Goal: Information Seeking & Learning: Learn about a topic

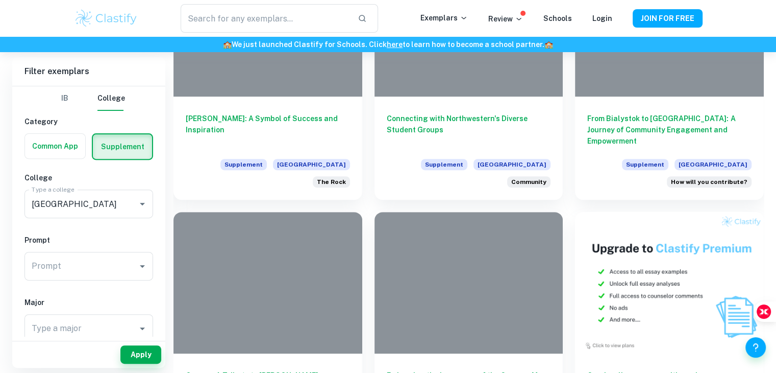
scroll to position [341, 0]
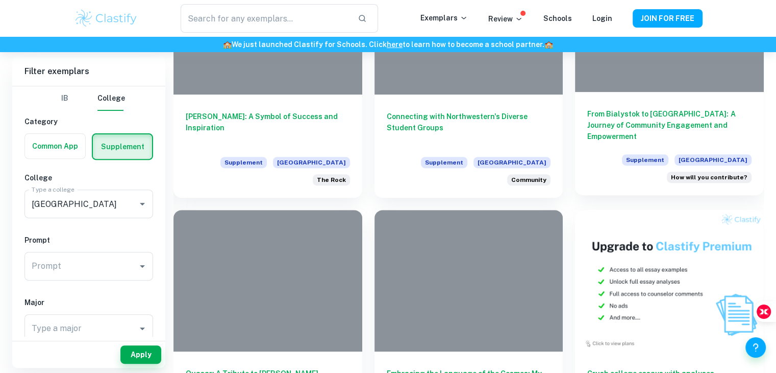
click at [644, 117] on h6 "From Bialystok to [GEOGRAPHIC_DATA]: A Journey of Community Engagement and Empo…" at bounding box center [670, 125] width 164 height 34
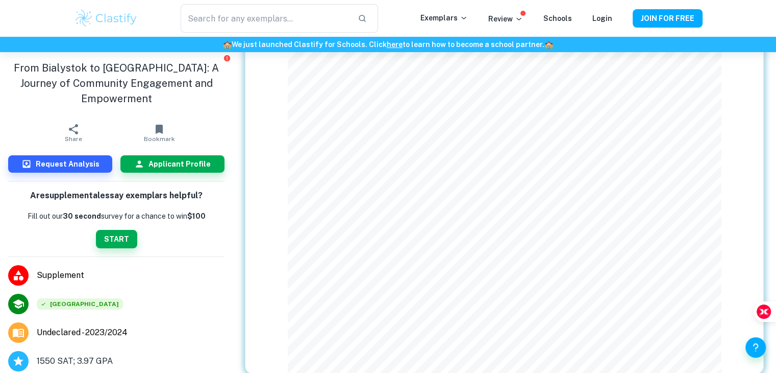
scroll to position [174, 0]
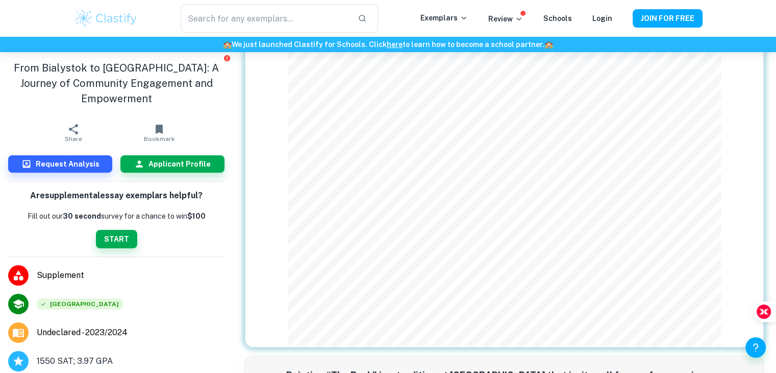
click at [255, 103] on div "1 We want to be sure we’re considering your application in the context of your …" at bounding box center [504, 119] width 519 height 456
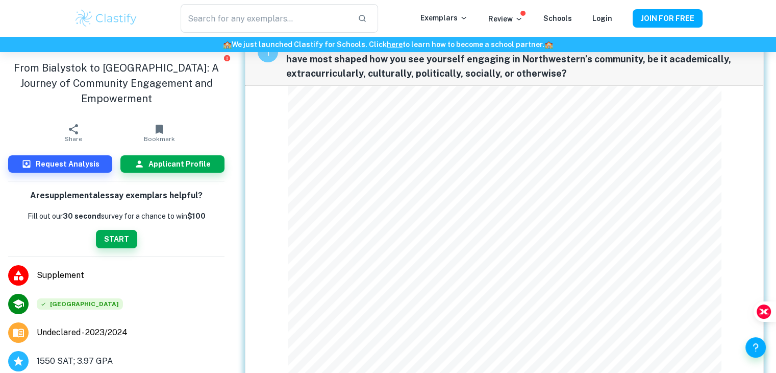
scroll to position [0, 0]
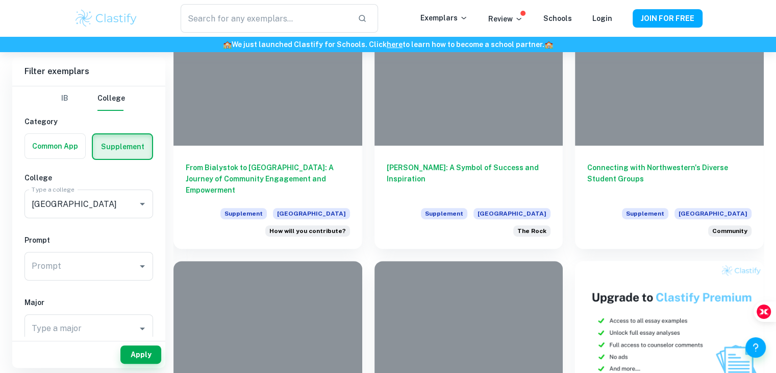
scroll to position [291, 0]
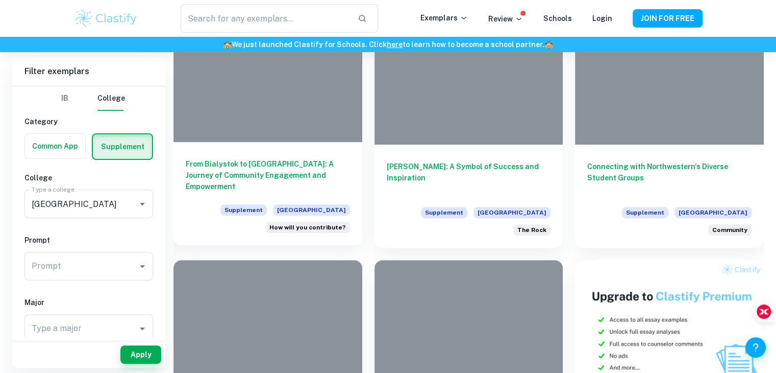
click at [314, 180] on h6 "From Bialystok to [GEOGRAPHIC_DATA]: A Journey of Community Engagement and Empo…" at bounding box center [268, 175] width 164 height 34
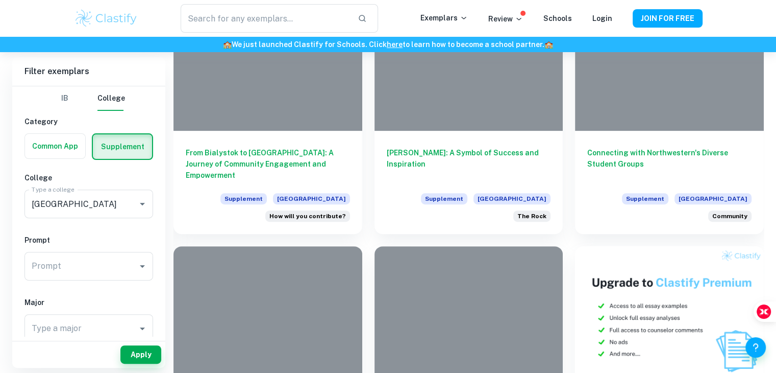
scroll to position [309, 0]
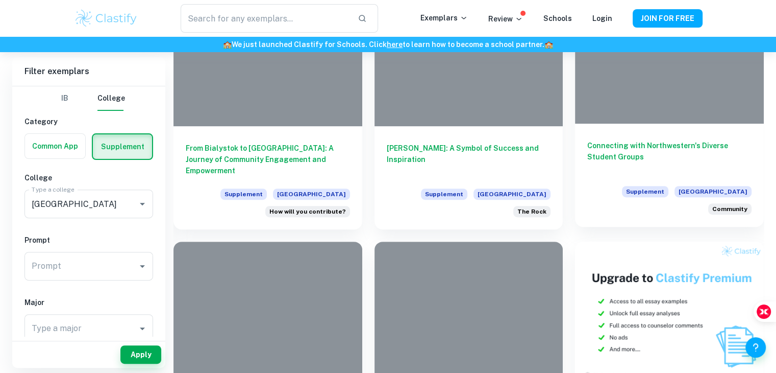
click at [655, 176] on div "Connecting with Northwestern's Diverse Student Groups Supplement [GEOGRAPHIC_DA…" at bounding box center [669, 175] width 189 height 103
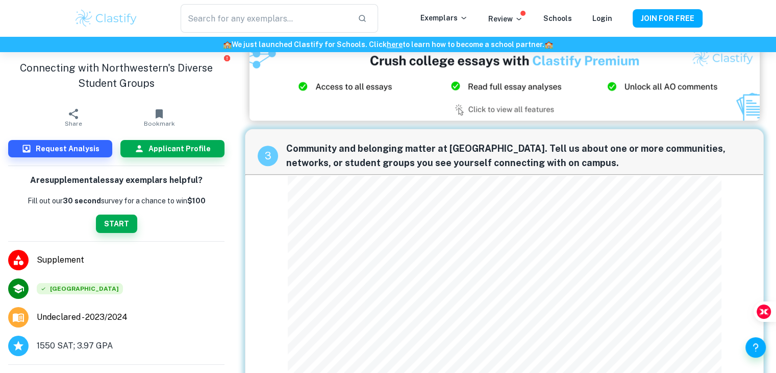
scroll to position [761, 0]
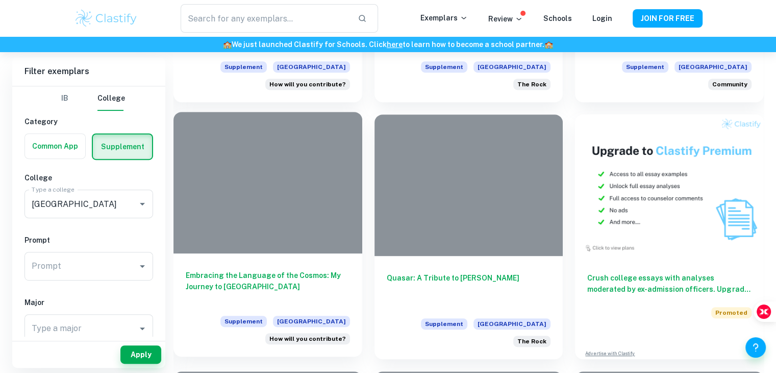
scroll to position [437, 0]
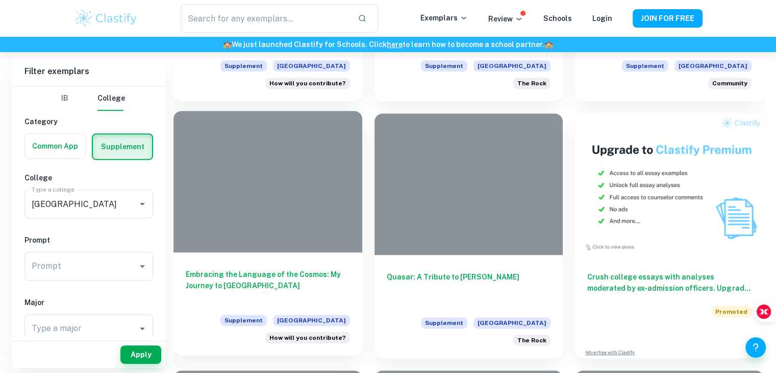
click at [246, 270] on h6 "Embracing the Language of the Cosmos: My Journey to [GEOGRAPHIC_DATA]" at bounding box center [268, 285] width 164 height 34
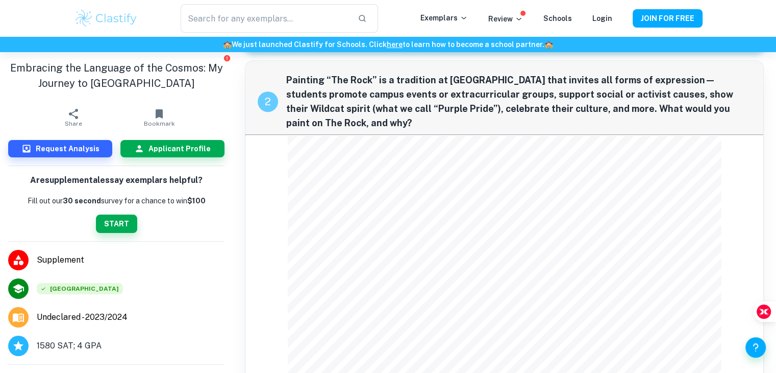
scroll to position [576, 0]
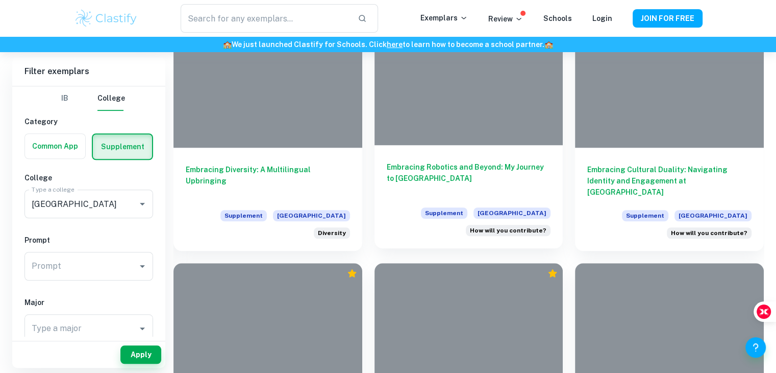
scroll to position [807, 0]
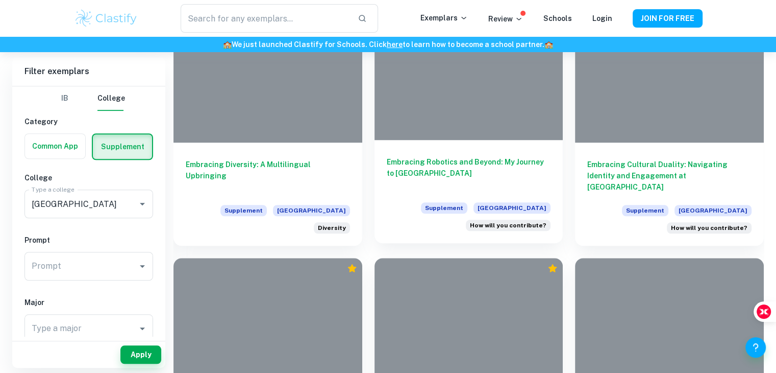
click at [476, 181] on h6 "Embracing Robotics and Beyond: My Journey to [GEOGRAPHIC_DATA]" at bounding box center [469, 173] width 164 height 34
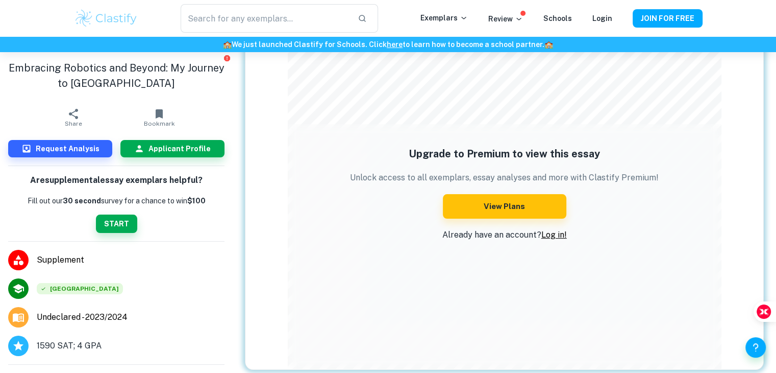
scroll to position [129, 0]
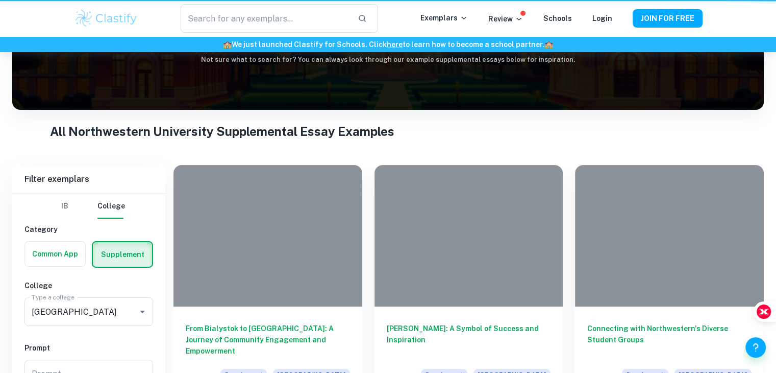
scroll to position [807, 0]
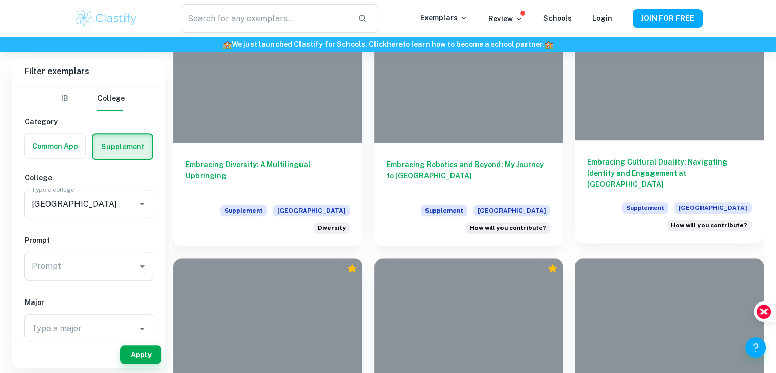
click at [676, 170] on h6 "Embracing Cultural Duality: Navigating Identity and Engagement at [GEOGRAPHIC_D…" at bounding box center [670, 173] width 164 height 34
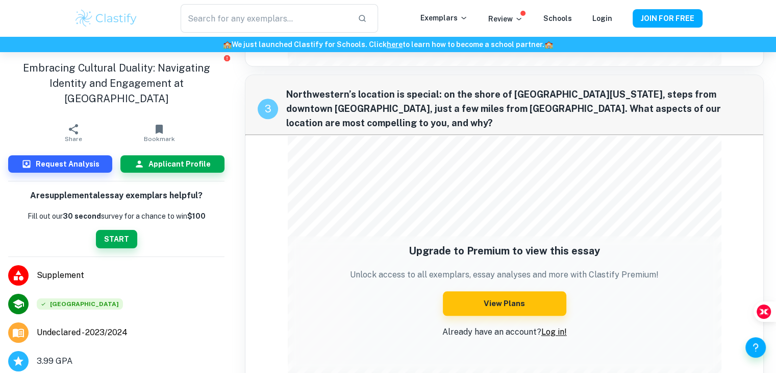
scroll to position [1123, 0]
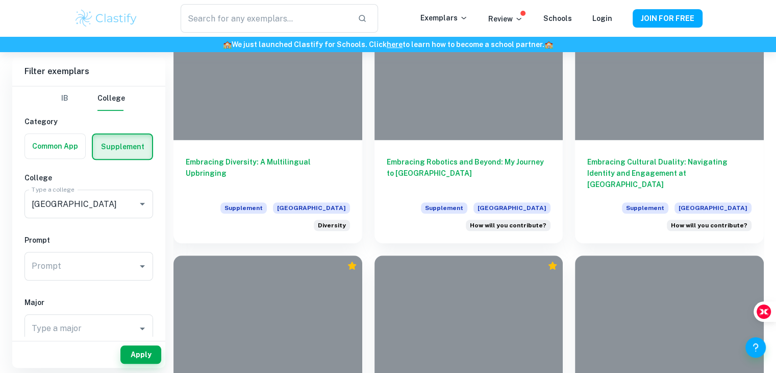
scroll to position [809, 0]
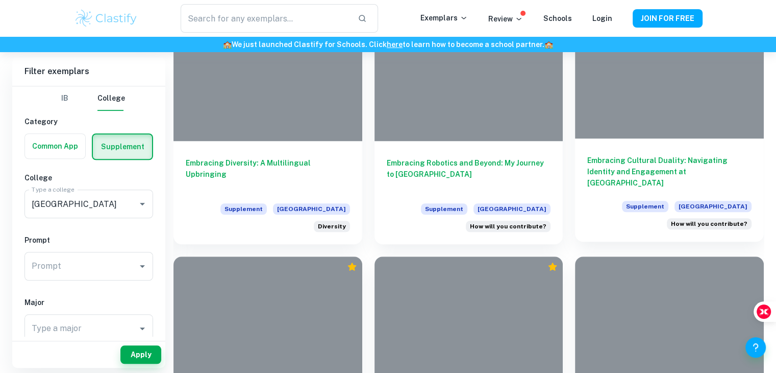
click at [686, 164] on h6 "Embracing Cultural Duality: Navigating Identity and Engagement at [GEOGRAPHIC_D…" at bounding box center [670, 172] width 164 height 34
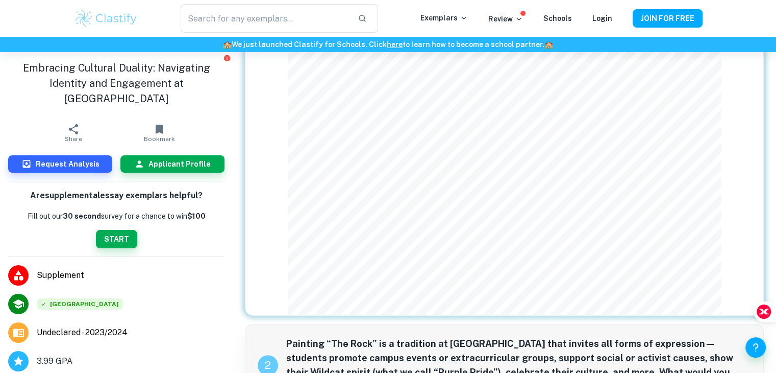
scroll to position [439, 0]
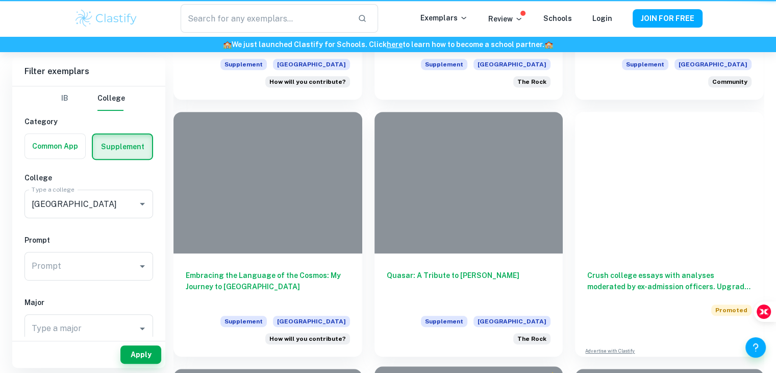
scroll to position [809, 0]
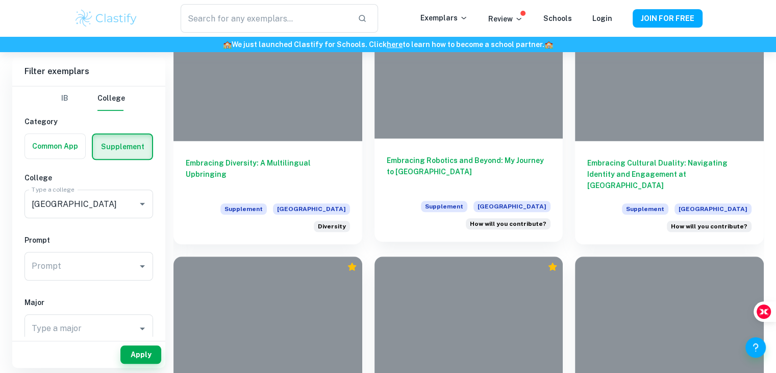
click at [510, 156] on h6 "Embracing Robotics and Beyond: My Journey to [GEOGRAPHIC_DATA]" at bounding box center [469, 172] width 164 height 34
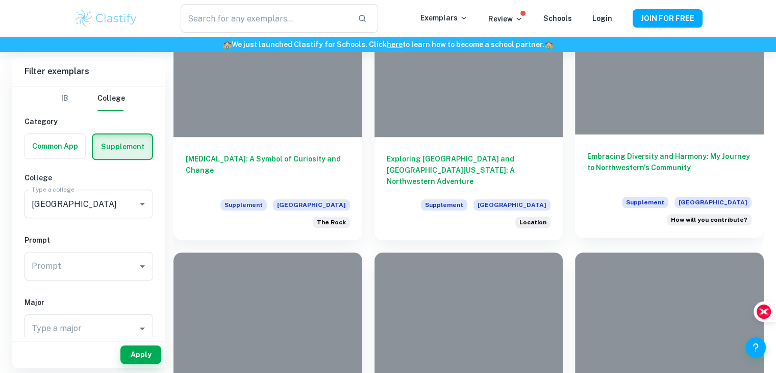
scroll to position [1070, 0]
click at [655, 161] on h6 "Embracing Diversity and Harmony: My Journey to Northwestern's Community" at bounding box center [670, 167] width 164 height 34
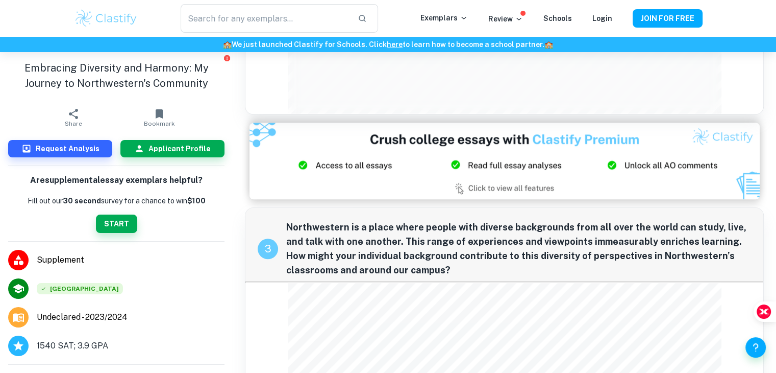
scroll to position [1026, 0]
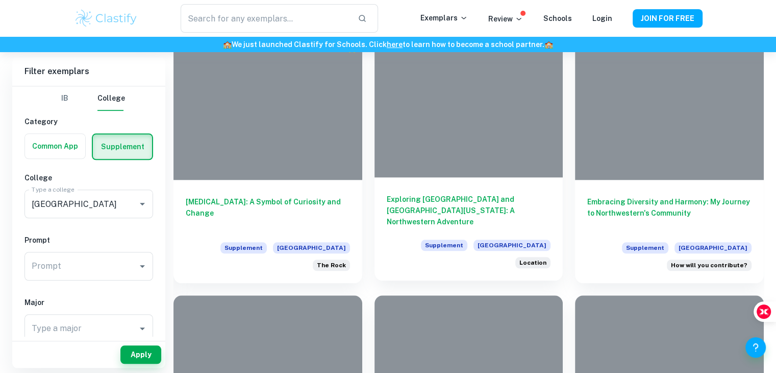
scroll to position [1070, 0]
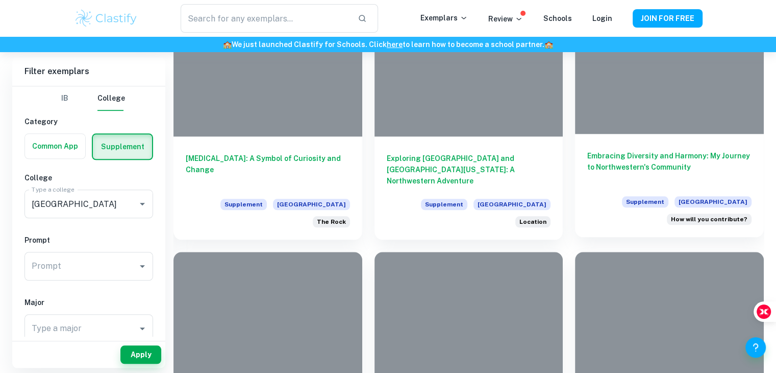
click at [651, 167] on h6 "Embracing Diversity and Harmony: My Journey to Northwestern's Community" at bounding box center [670, 167] width 164 height 34
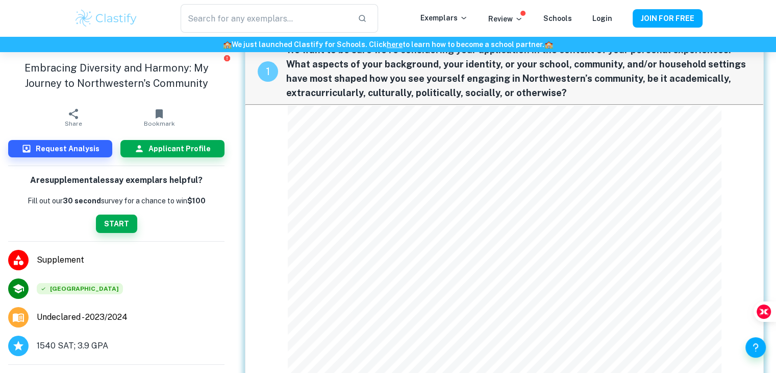
scroll to position [35, 0]
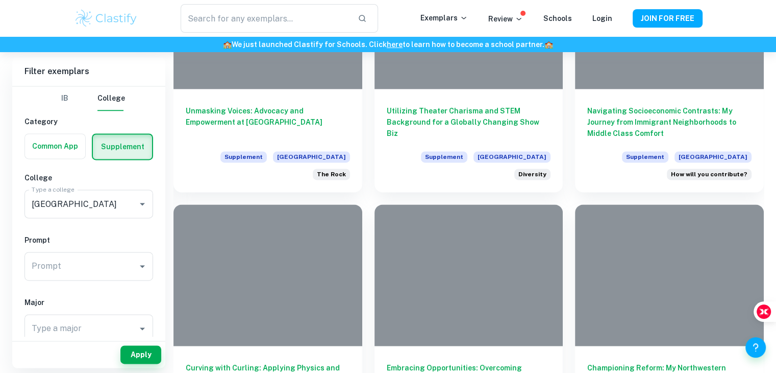
scroll to position [1380, 0]
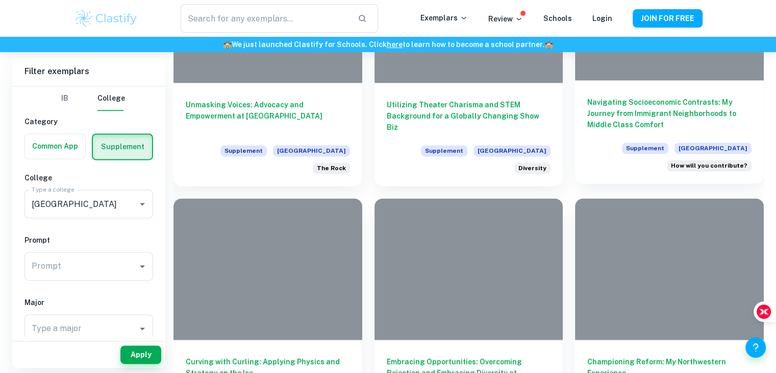
click at [718, 104] on h6 "Navigating Socioeconomic Contrasts: My Journey from Immigrant Neighborhoods to …" at bounding box center [670, 113] width 164 height 34
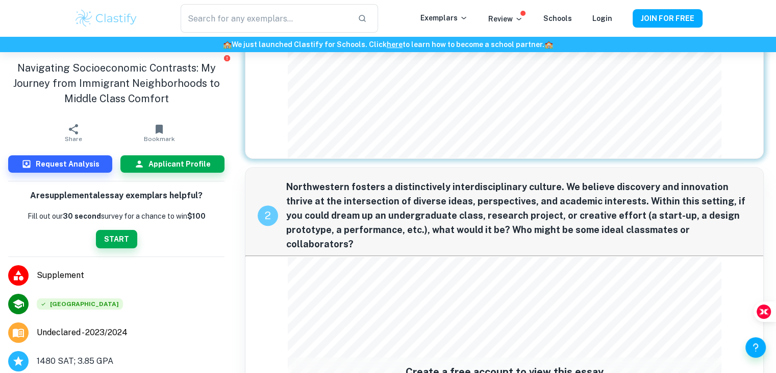
scroll to position [379, 0]
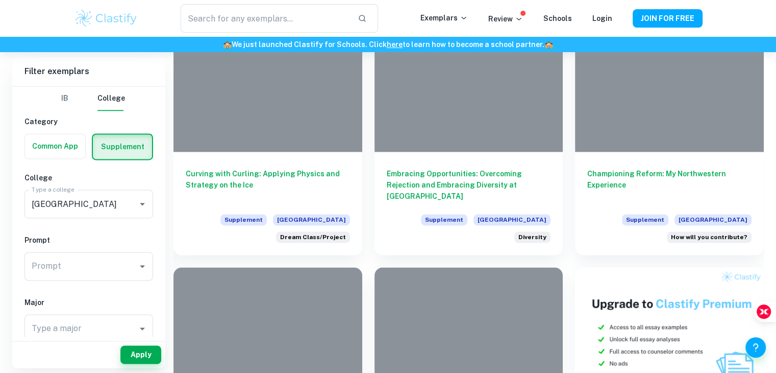
scroll to position [1568, 0]
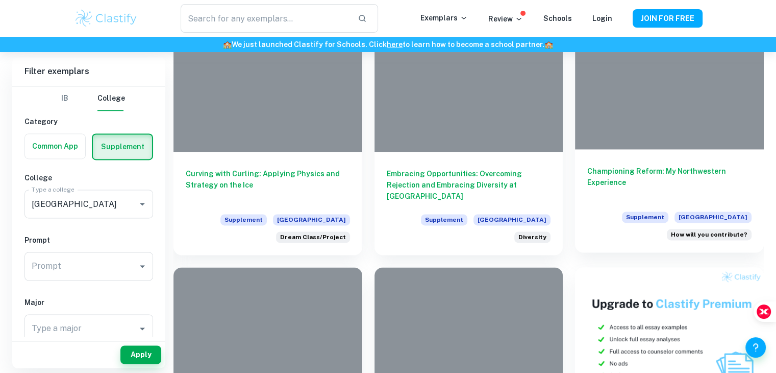
click at [649, 180] on h6 "Championing Reform: My Northwestern Experience" at bounding box center [670, 182] width 164 height 34
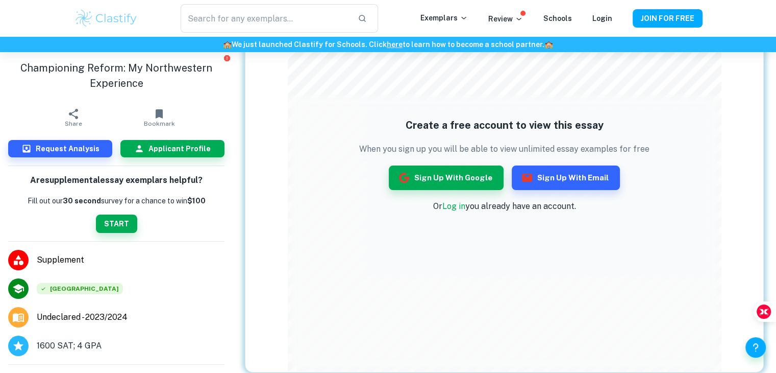
scroll to position [176, 0]
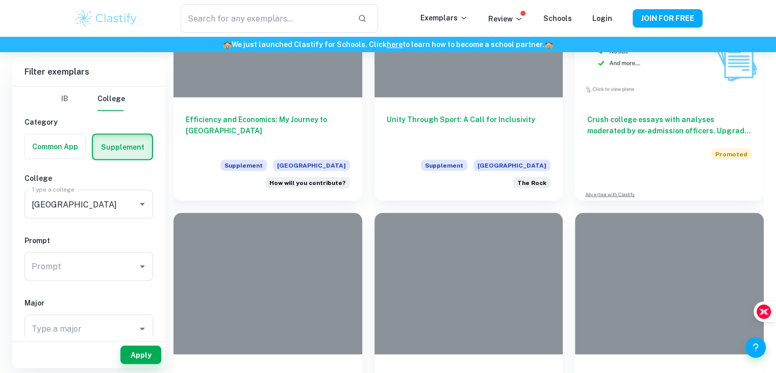
scroll to position [1880, 0]
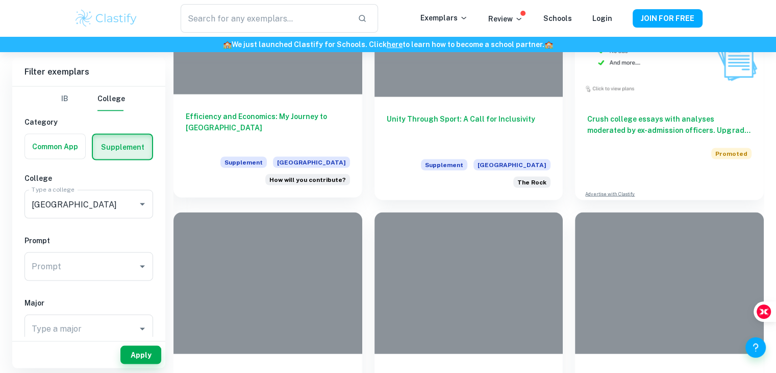
click at [301, 125] on h6 "Efficiency and Economics: My Journey to [GEOGRAPHIC_DATA]" at bounding box center [268, 127] width 164 height 34
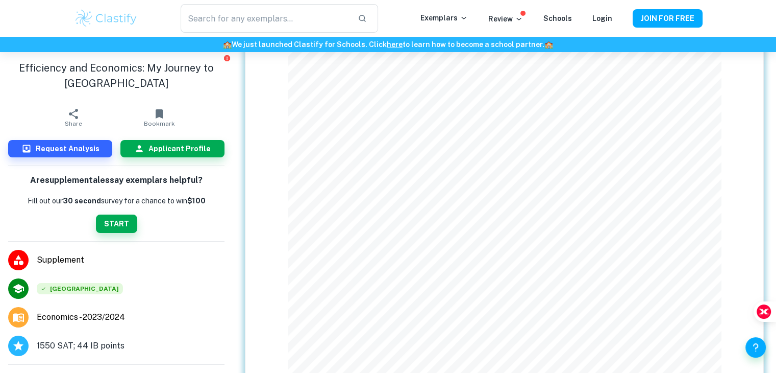
scroll to position [80, 0]
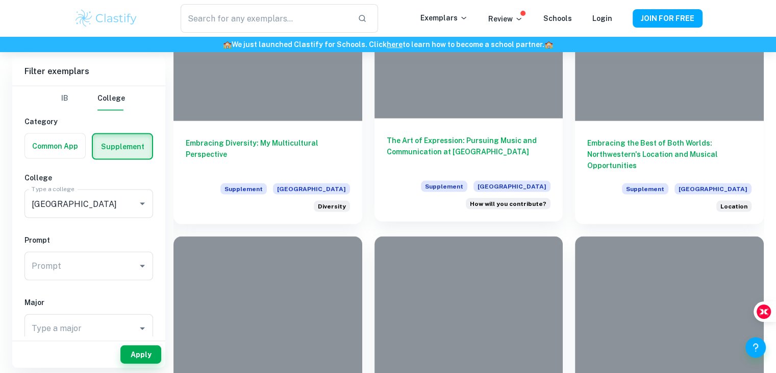
scroll to position [2115, 0]
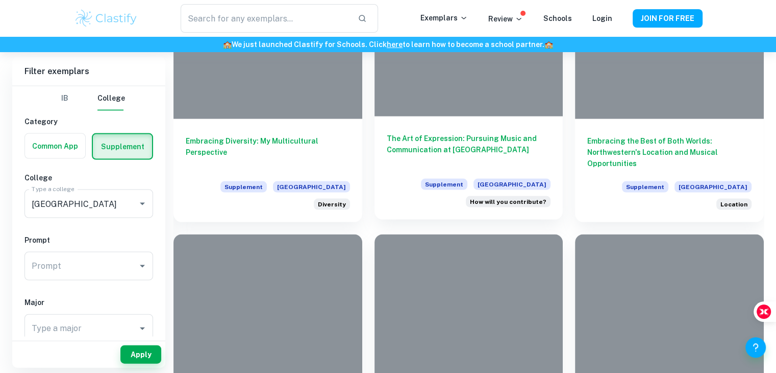
click at [492, 155] on h6 "The Art of Expression: Pursuing Music and Communication at [GEOGRAPHIC_DATA]" at bounding box center [469, 150] width 164 height 34
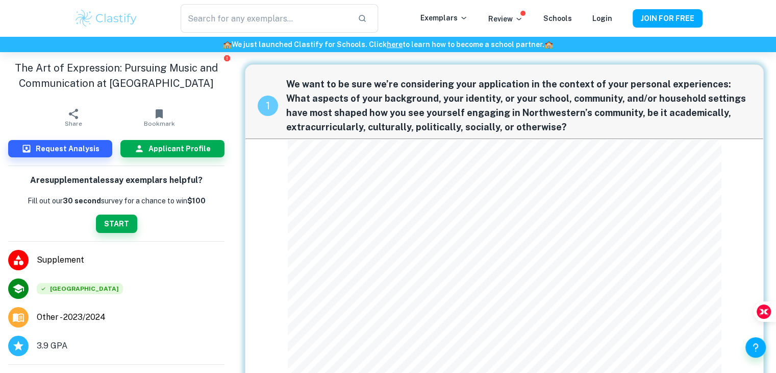
drag, startPoint x: 282, startPoint y: 80, endPoint x: 551, endPoint y: 26, distance: 275.0
drag, startPoint x: 286, startPoint y: 80, endPoint x: 431, endPoint y: 118, distance: 149.9
click at [431, 118] on div "1 We want to be sure we’re considering your application in the context of your …" at bounding box center [505, 102] width 518 height 74
drag, startPoint x: 556, startPoint y: 125, endPoint x: 307, endPoint y: 63, distance: 256.6
